Goal: Information Seeking & Learning: Learn about a topic

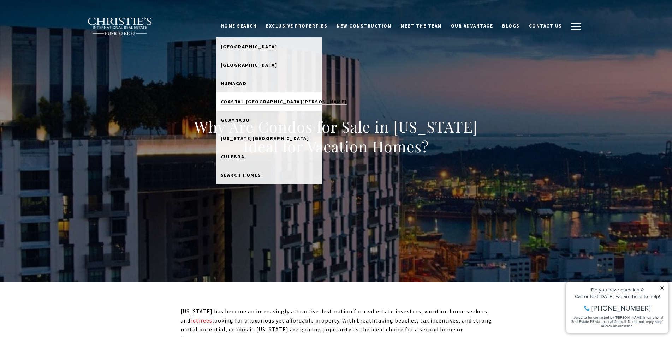
click at [266, 104] on span "Coastal [GEOGRAPHIC_DATA][PERSON_NAME]" at bounding box center [284, 101] width 126 height 6
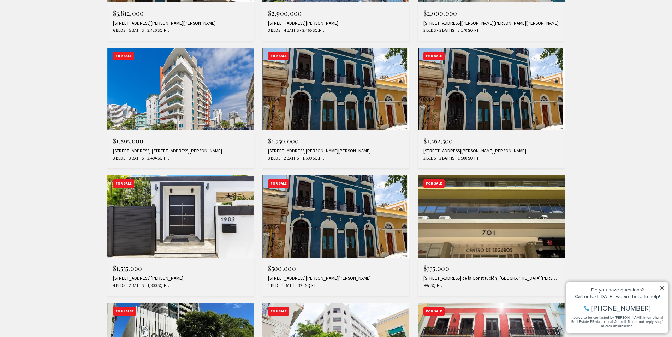
click at [178, 86] on img at bounding box center [180, 89] width 147 height 83
click at [178, 87] on img at bounding box center [180, 89] width 147 height 83
click at [201, 95] on img at bounding box center [180, 89] width 147 height 83
click at [184, 89] on img at bounding box center [180, 89] width 147 height 83
click at [193, 113] on img at bounding box center [180, 89] width 147 height 83
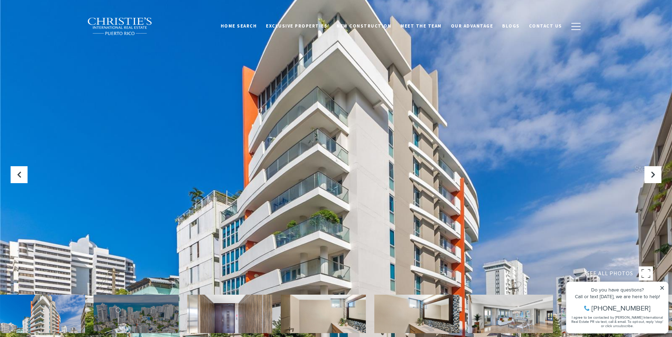
click at [644, 274] on rect at bounding box center [645, 273] width 14 height 14
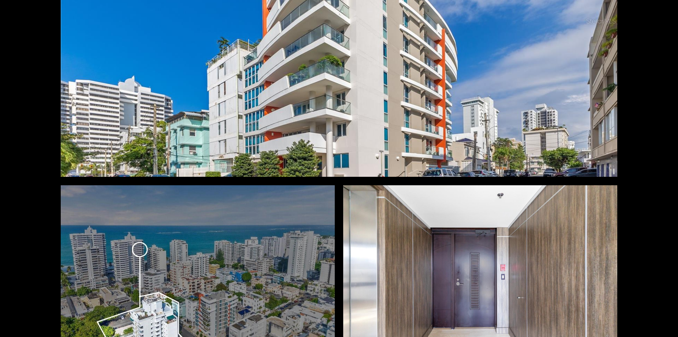
scroll to position [42, 0]
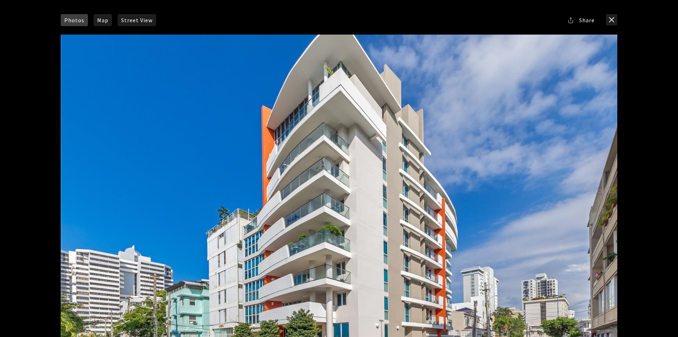
click at [520, 189] on div at bounding box center [339, 191] width 556 height 312
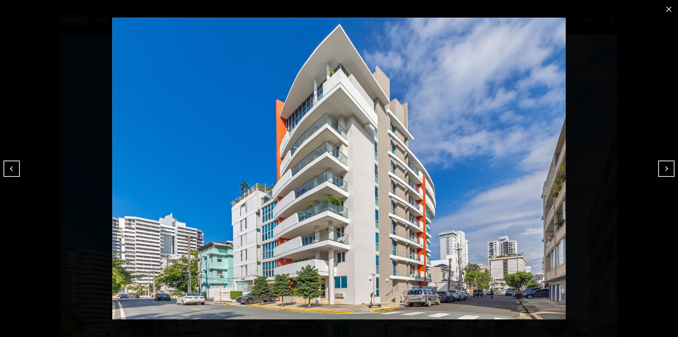
click at [664, 166] on button "Next" at bounding box center [666, 169] width 16 height 16
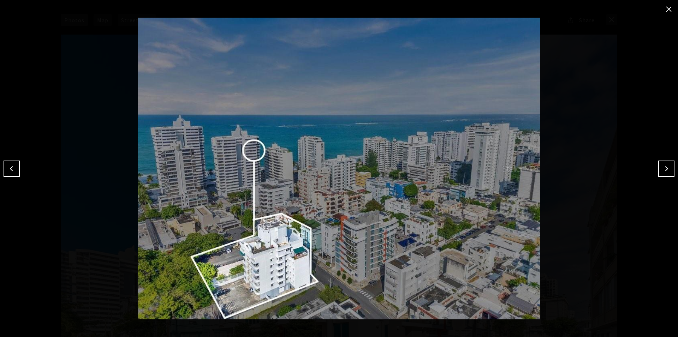
click at [664, 166] on button "Next" at bounding box center [666, 169] width 16 height 16
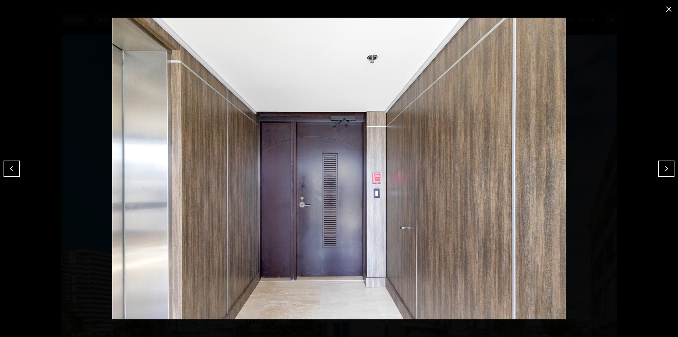
click at [664, 166] on button "Next" at bounding box center [666, 169] width 16 height 16
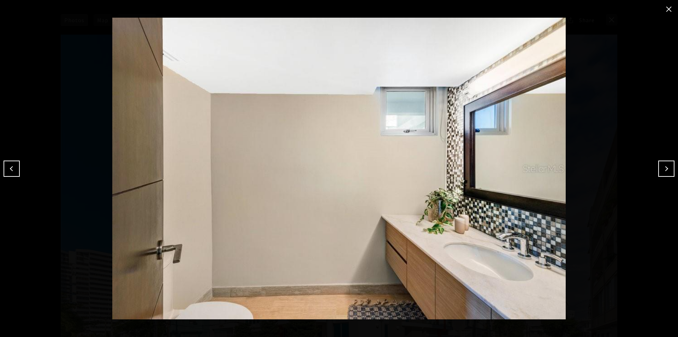
click at [664, 166] on button "Next" at bounding box center [666, 169] width 16 height 16
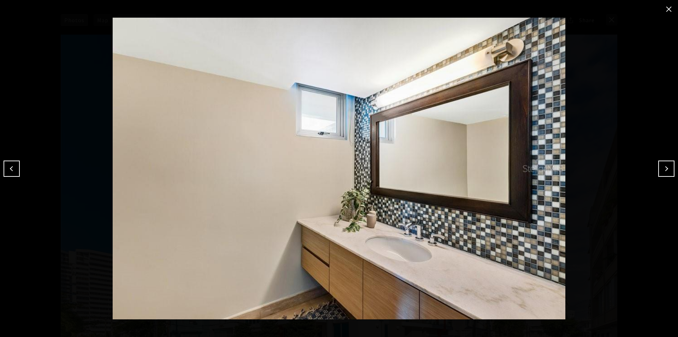
click at [664, 166] on button "Next" at bounding box center [666, 169] width 16 height 16
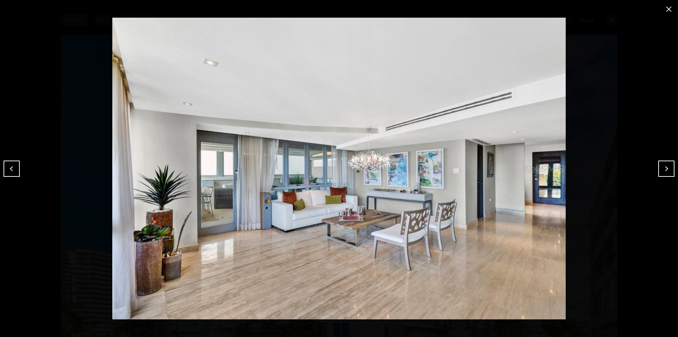
click at [664, 166] on button "Next" at bounding box center [666, 169] width 16 height 16
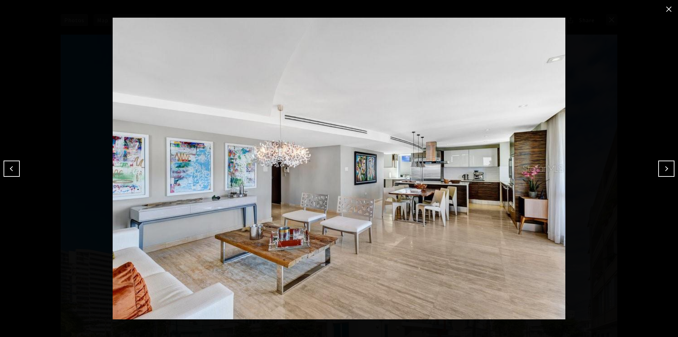
click at [664, 166] on button "Next" at bounding box center [666, 169] width 16 height 16
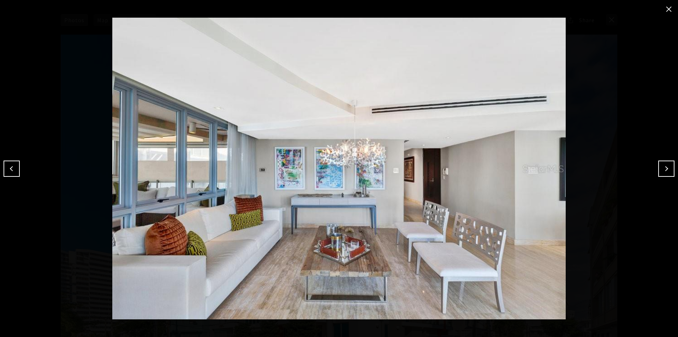
click at [664, 166] on button "Next" at bounding box center [666, 169] width 16 height 16
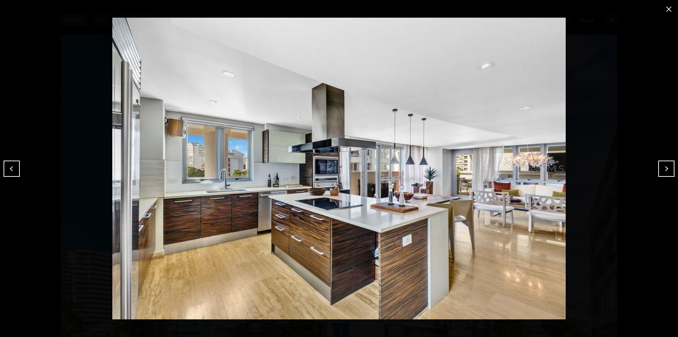
click at [664, 166] on button "Next" at bounding box center [666, 169] width 16 height 16
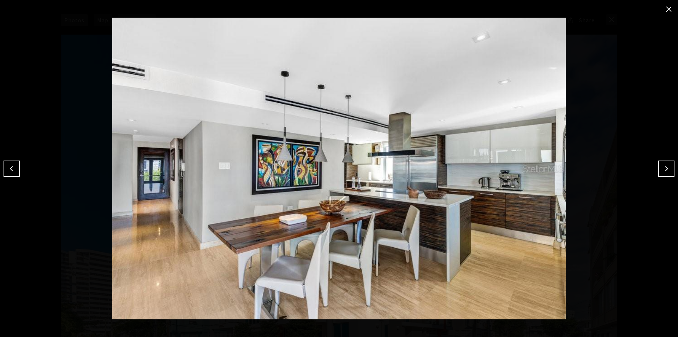
click at [664, 166] on button "Next" at bounding box center [666, 169] width 16 height 16
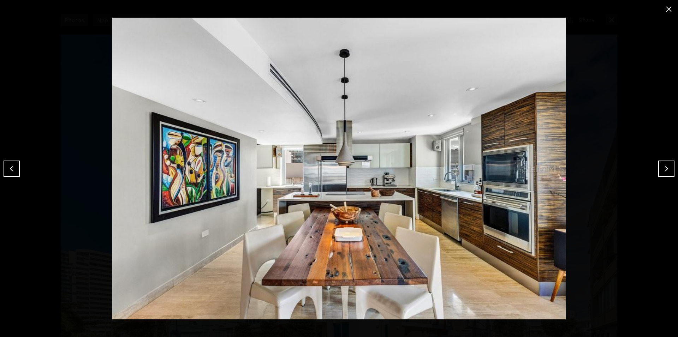
click at [664, 166] on button "Next" at bounding box center [666, 169] width 16 height 16
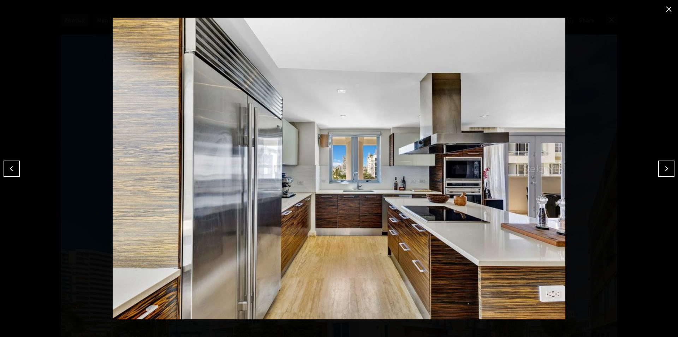
click at [664, 166] on button "Next" at bounding box center [666, 169] width 16 height 16
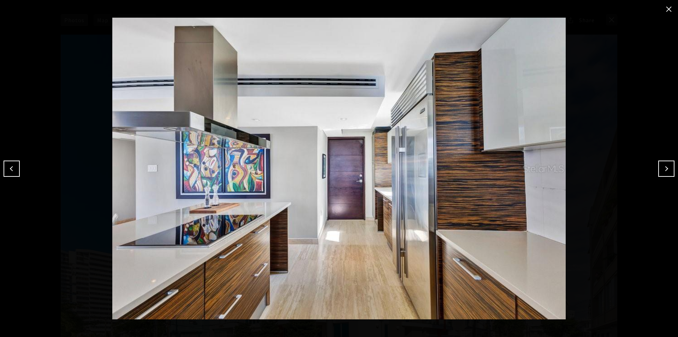
click at [664, 166] on button "Next" at bounding box center [666, 169] width 16 height 16
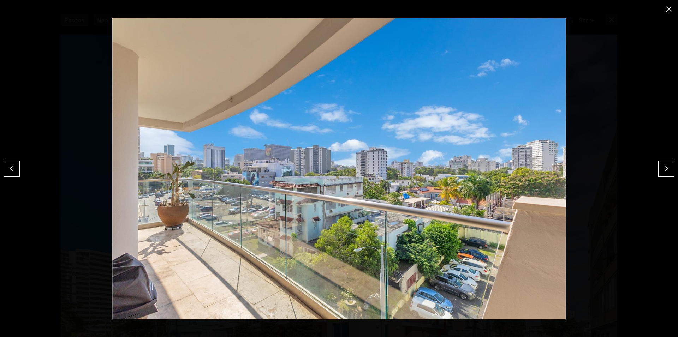
click at [664, 166] on button "Next" at bounding box center [666, 169] width 16 height 16
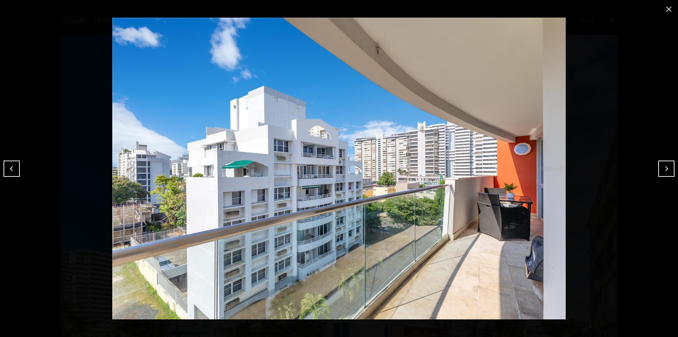
click at [664, 167] on button "Next" at bounding box center [666, 169] width 16 height 16
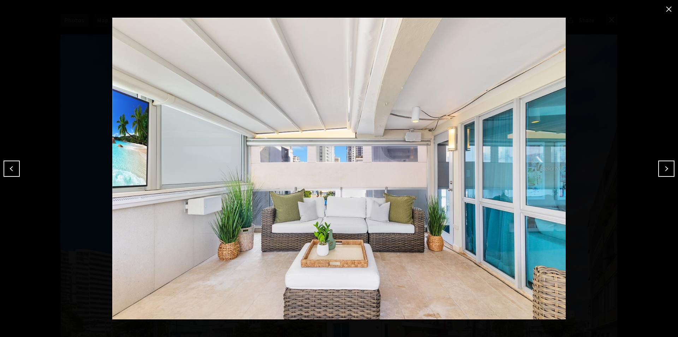
click at [664, 169] on button "Next" at bounding box center [666, 169] width 16 height 16
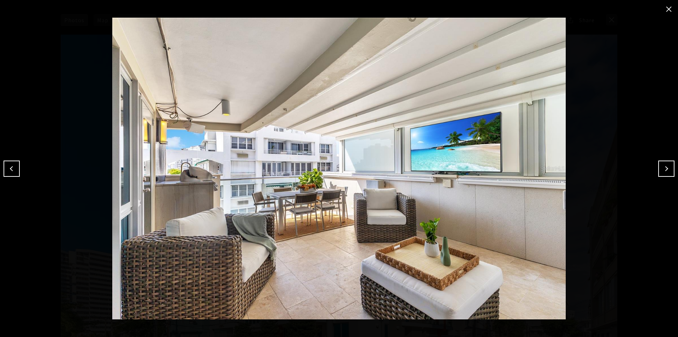
click at [664, 169] on button "Next" at bounding box center [666, 169] width 16 height 16
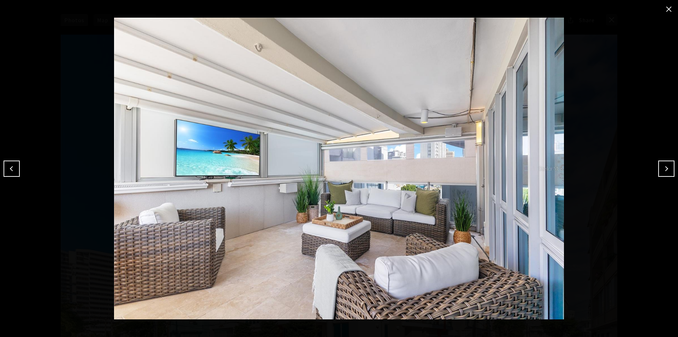
click at [664, 169] on button "Next" at bounding box center [666, 169] width 16 height 16
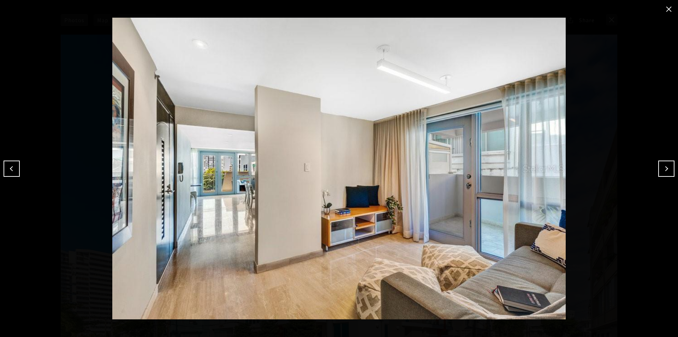
click at [664, 169] on button "Next" at bounding box center [666, 169] width 16 height 16
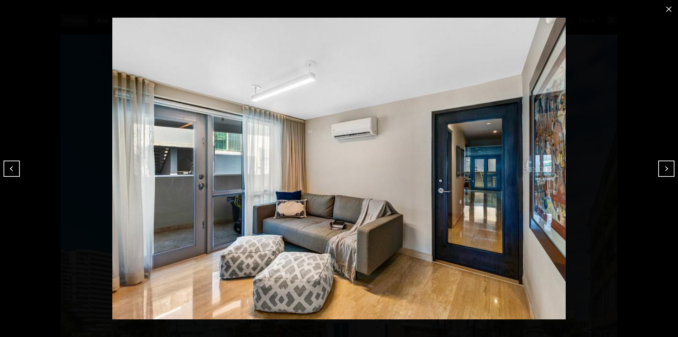
click at [664, 169] on button "Next" at bounding box center [666, 169] width 16 height 16
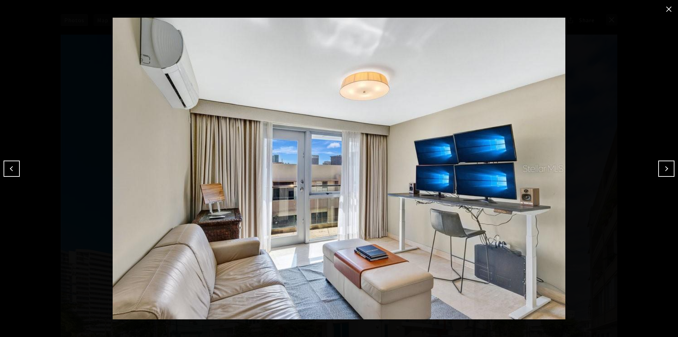
click at [664, 169] on button "Next" at bounding box center [666, 169] width 16 height 16
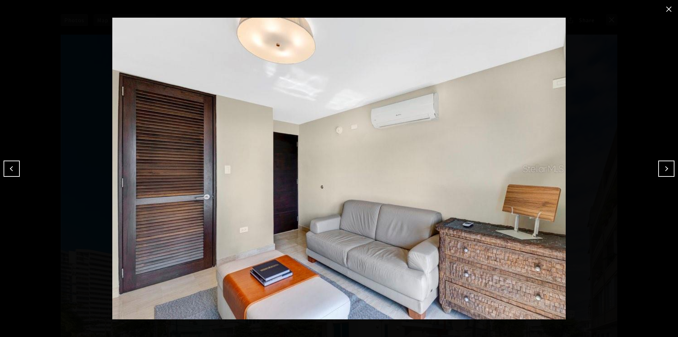
click at [11, 167] on button "Previous" at bounding box center [12, 169] width 16 height 16
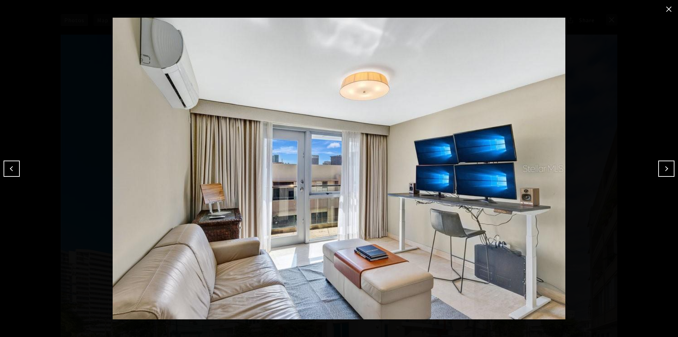
click at [668, 167] on button "Next" at bounding box center [666, 169] width 16 height 16
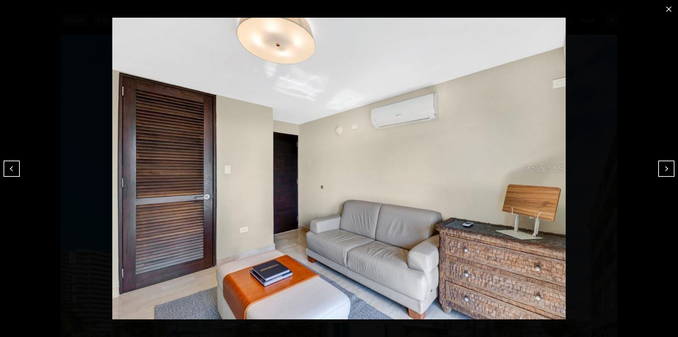
click at [668, 167] on button "Next" at bounding box center [666, 169] width 16 height 16
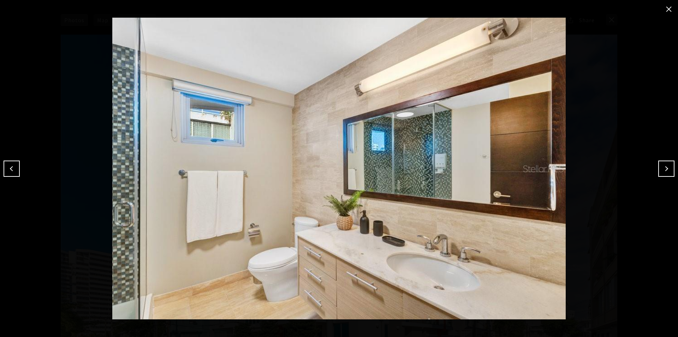
click at [668, 167] on button "Next" at bounding box center [666, 169] width 16 height 16
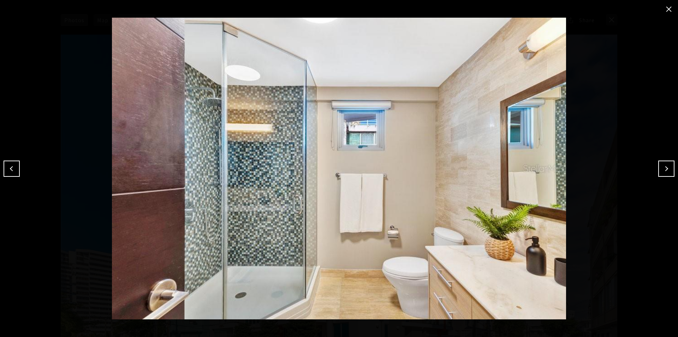
click at [668, 167] on button "Next" at bounding box center [666, 169] width 16 height 16
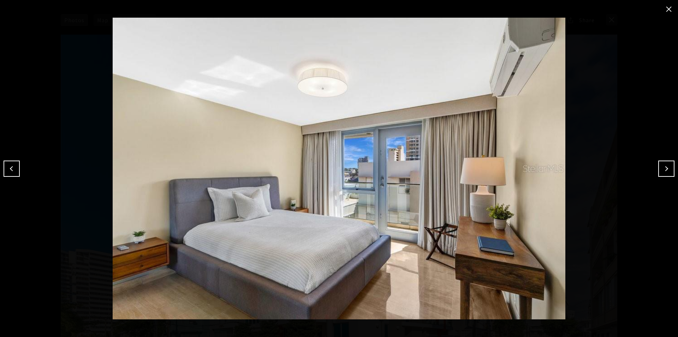
click at [668, 167] on button "Next" at bounding box center [666, 169] width 16 height 16
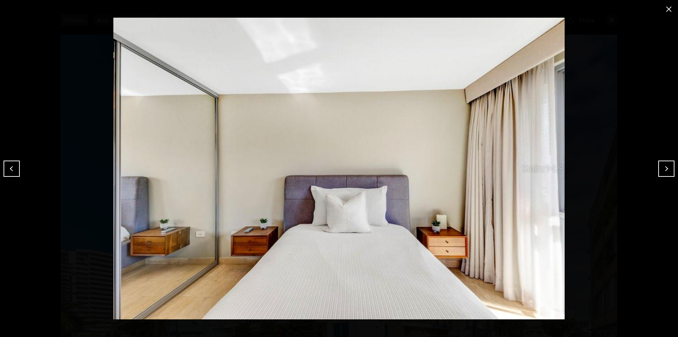
click at [668, 167] on button "Next" at bounding box center [666, 169] width 16 height 16
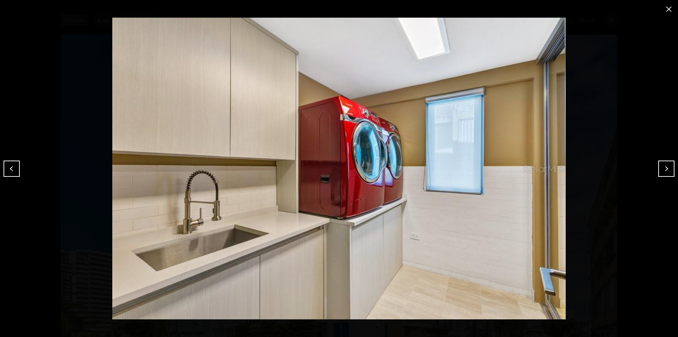
click at [668, 167] on button "Next" at bounding box center [666, 169] width 16 height 16
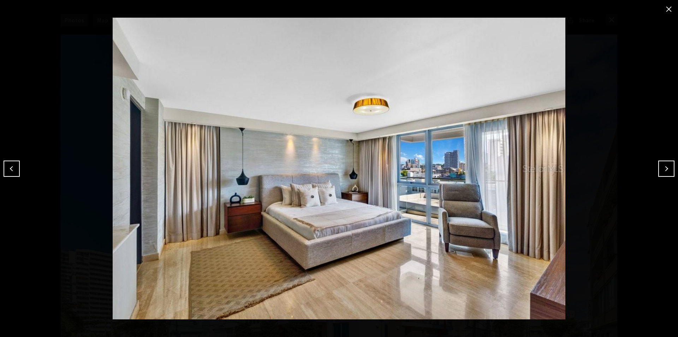
click at [668, 167] on button "Next" at bounding box center [666, 169] width 16 height 16
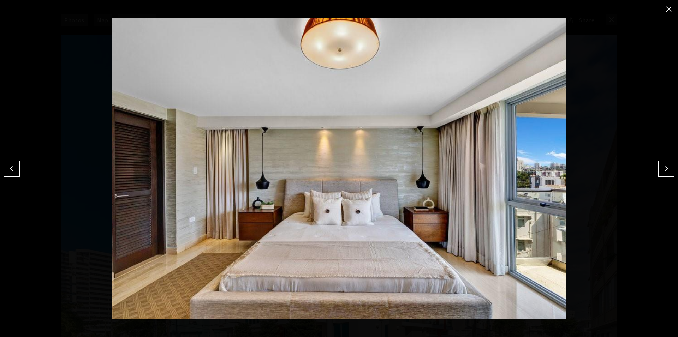
click at [666, 8] on button "close modal" at bounding box center [668, 9] width 11 height 11
